Goal: Task Accomplishment & Management: Use online tool/utility

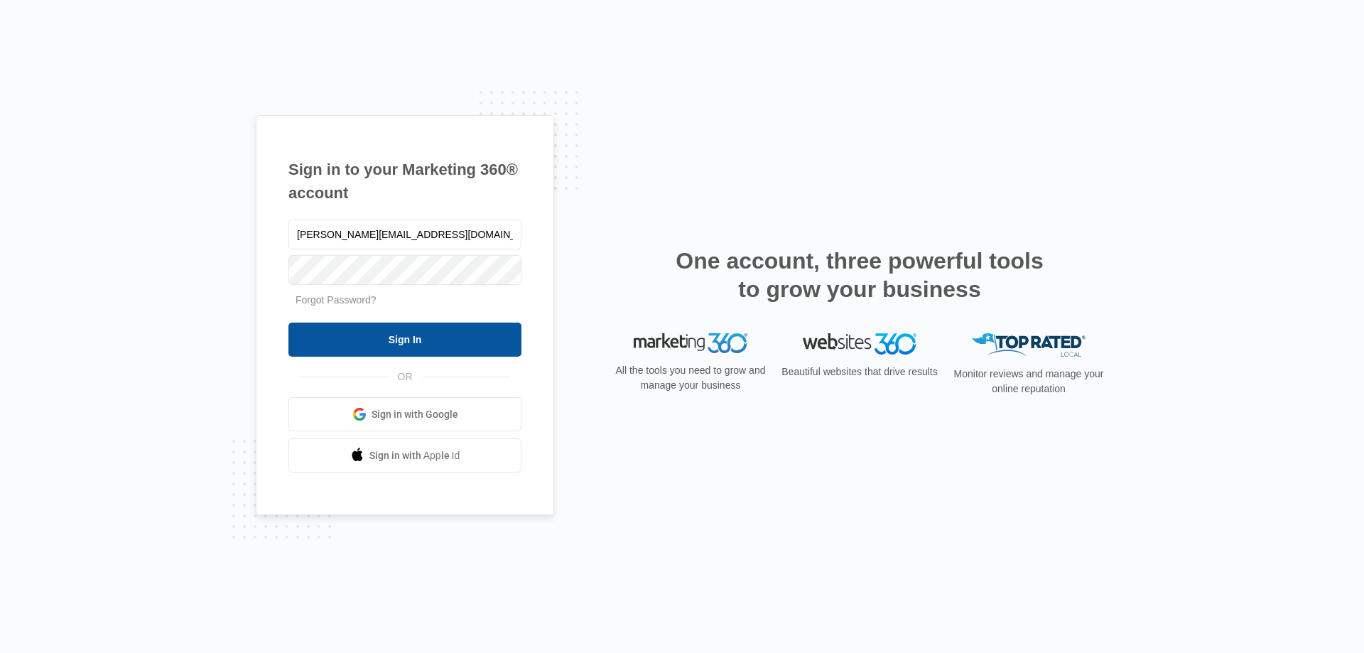
type input "[PERSON_NAME][EMAIL_ADDRESS][DOMAIN_NAME]"
click at [367, 343] on input "Sign In" at bounding box center [405, 340] width 233 height 34
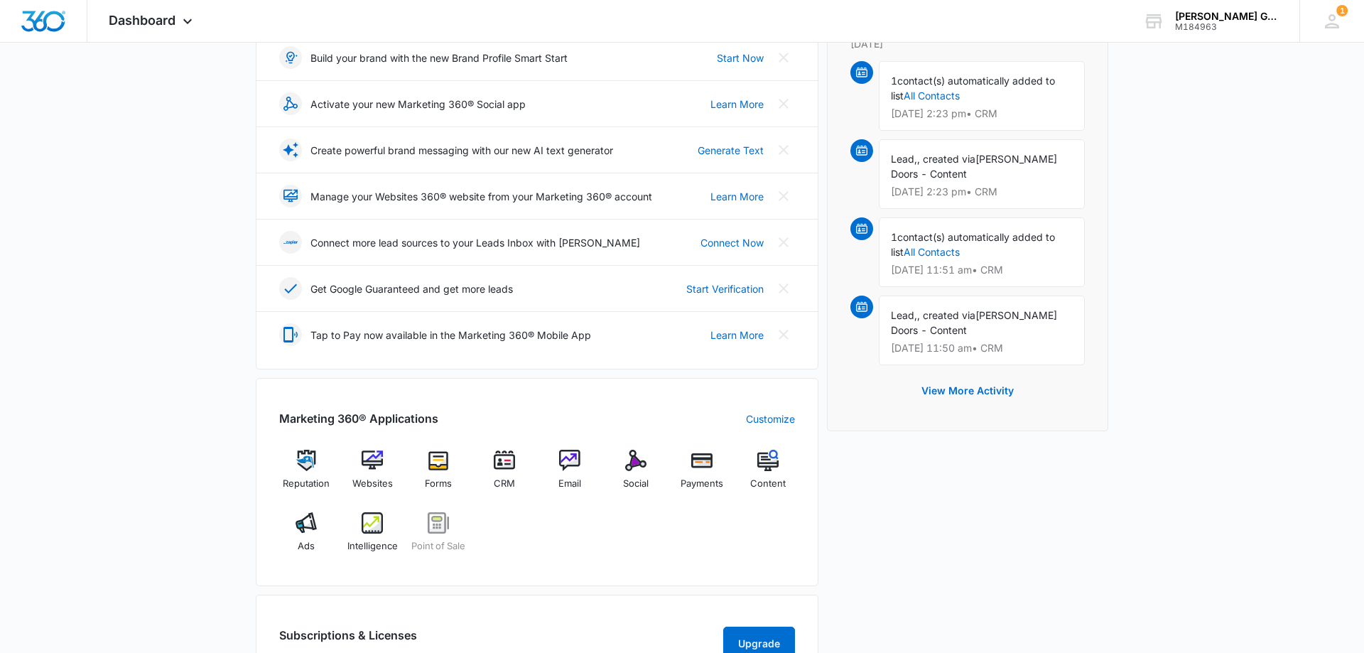
scroll to position [217, 0]
click at [619, 477] on div "Social" at bounding box center [636, 474] width 55 height 51
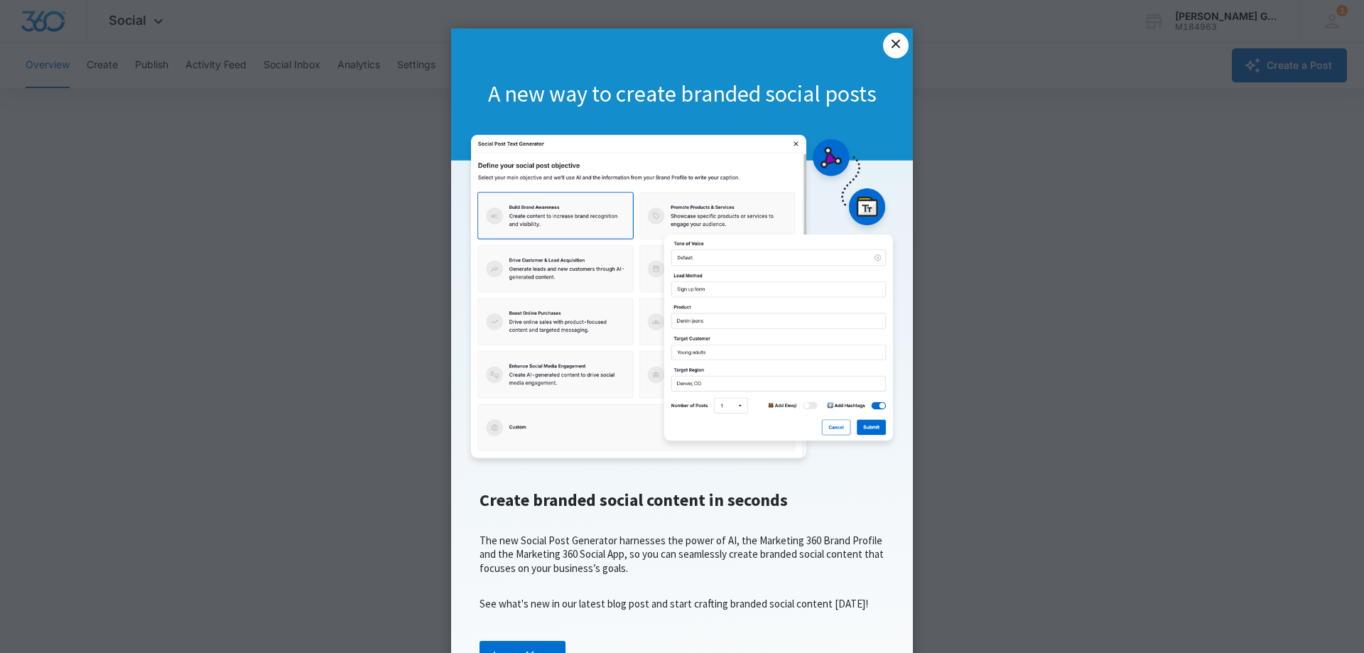
click at [898, 45] on link "×" at bounding box center [896, 46] width 26 height 26
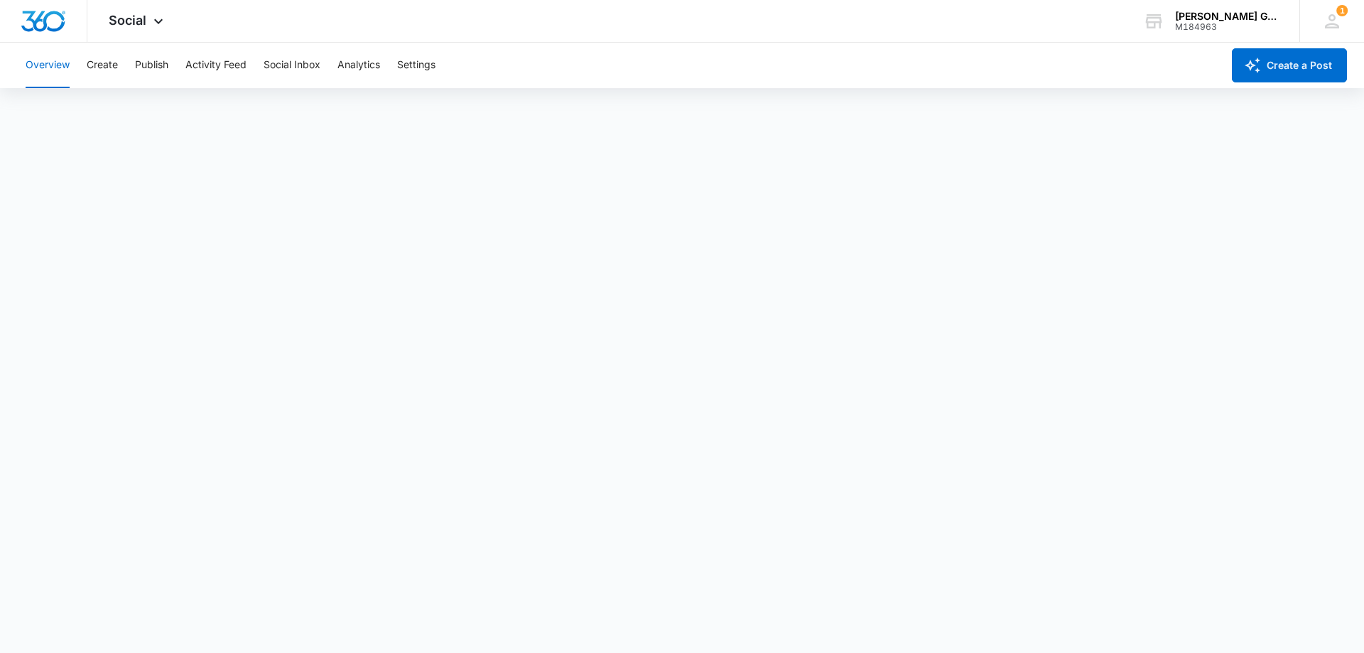
scroll to position [4, 0]
